Goal: Task Accomplishment & Management: Manage account settings

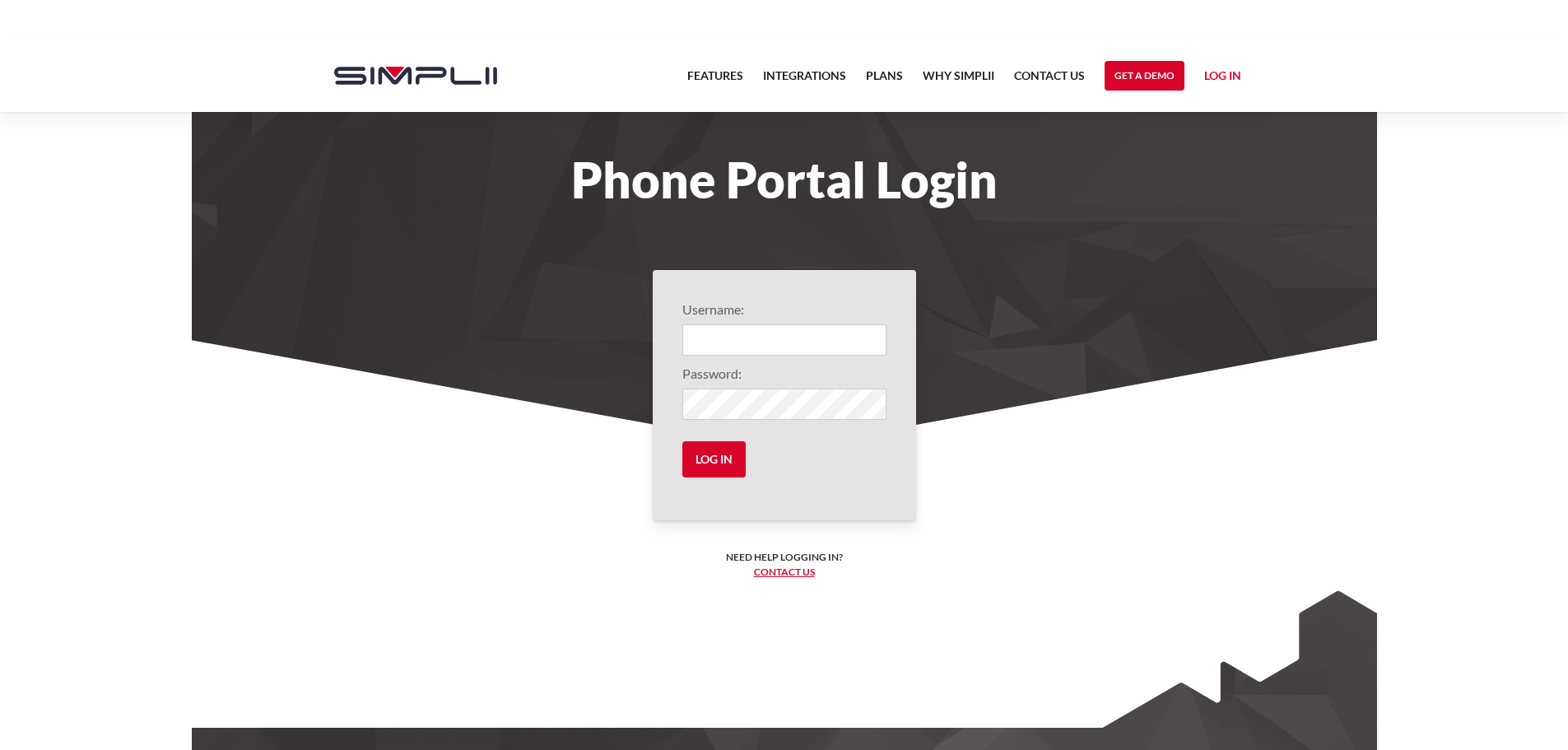
type input "1012@ThirdGenerationHomeImprovement"
click at [1207, 71] on link "Log in" at bounding box center [1223, 78] width 37 height 25
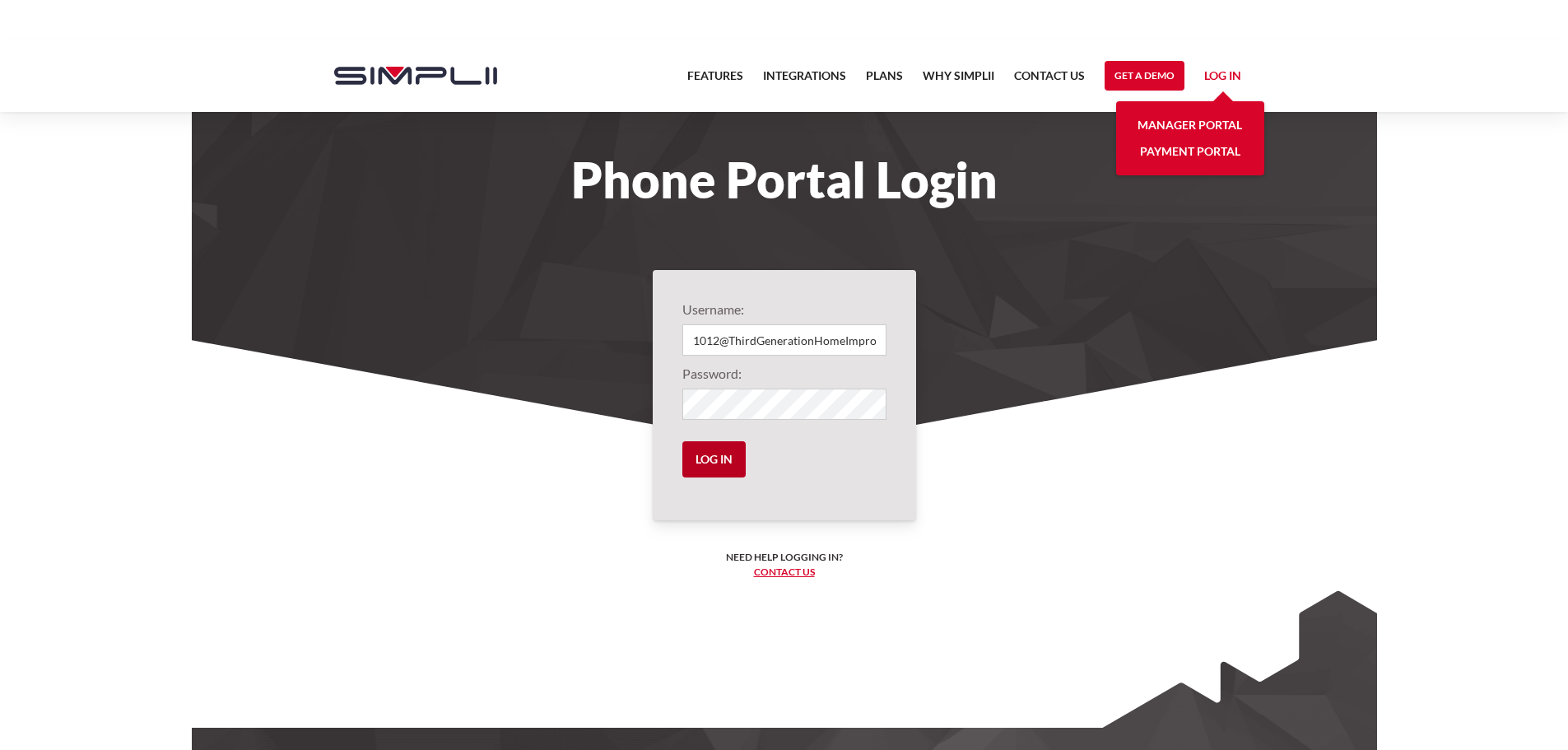
click at [730, 470] on input "Log in" at bounding box center [713, 459] width 63 height 37
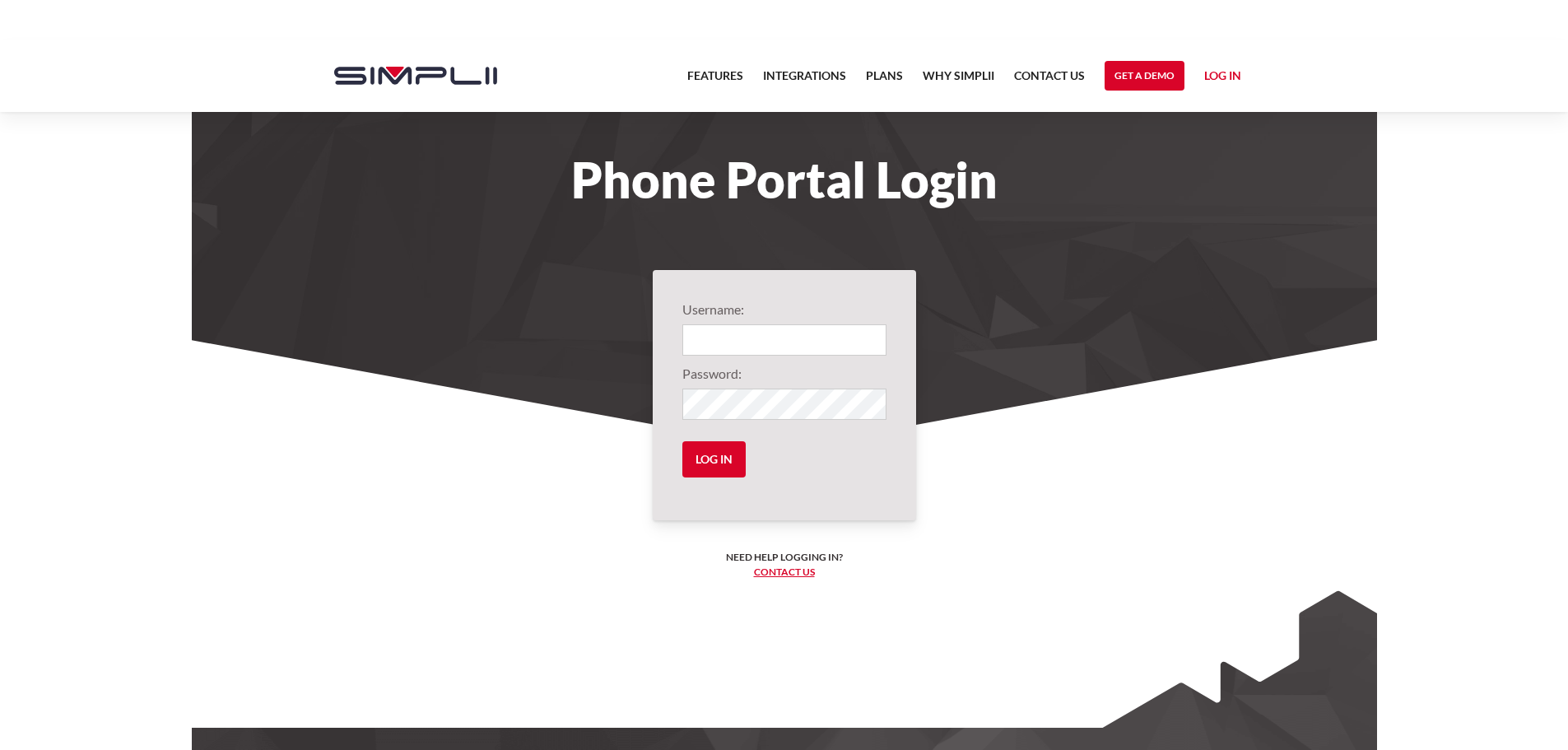
type input "1012@ThirdGenerationHomeImprovement"
click at [759, 340] on input "1012@ThirdGenerationHomeImprovement" at bounding box center [784, 340] width 204 height 31
